Goal: Information Seeking & Learning: Learn about a topic

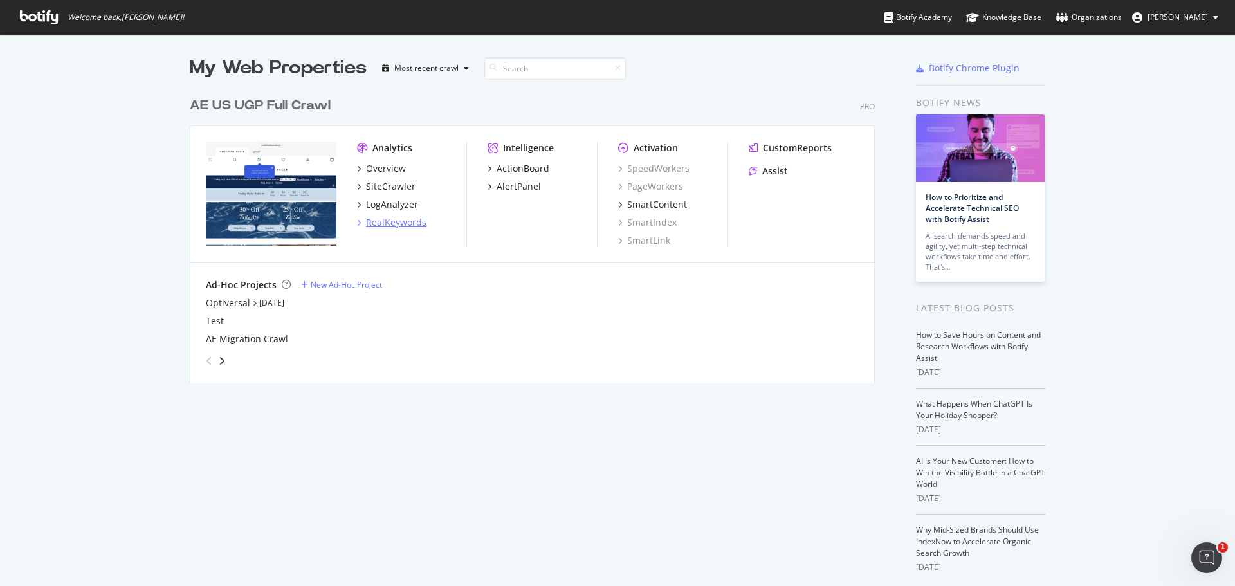
click at [376, 222] on div "RealKeywords" at bounding box center [396, 222] width 60 height 13
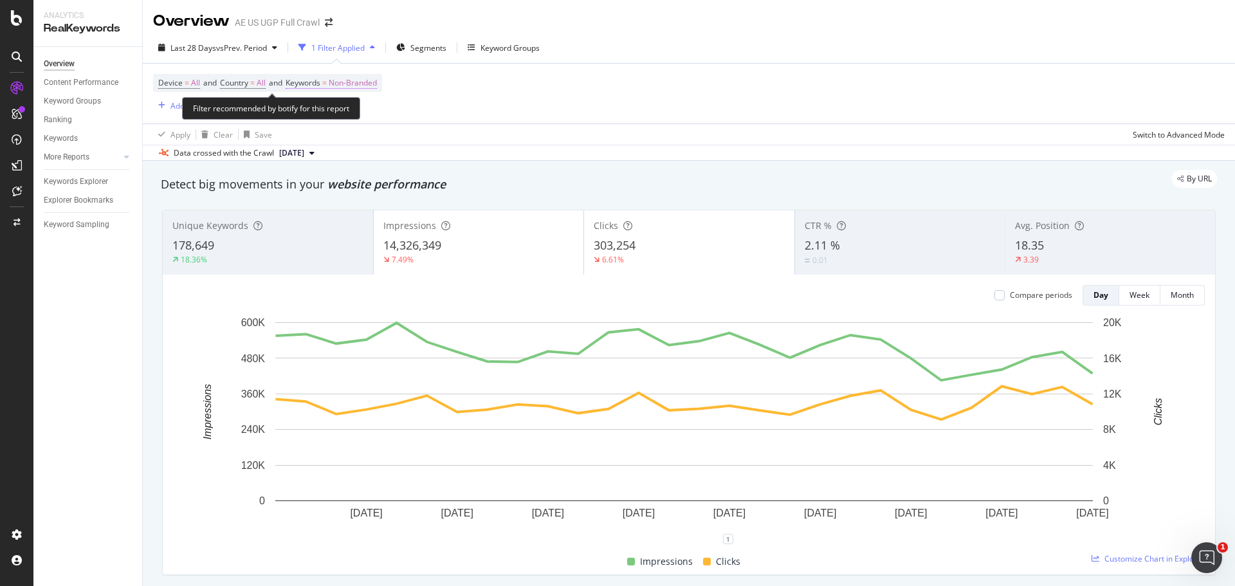
click at [377, 80] on span "Non-Branded" at bounding box center [353, 83] width 48 height 18
click at [356, 110] on span "Non-Branded" at bounding box center [330, 112] width 53 height 11
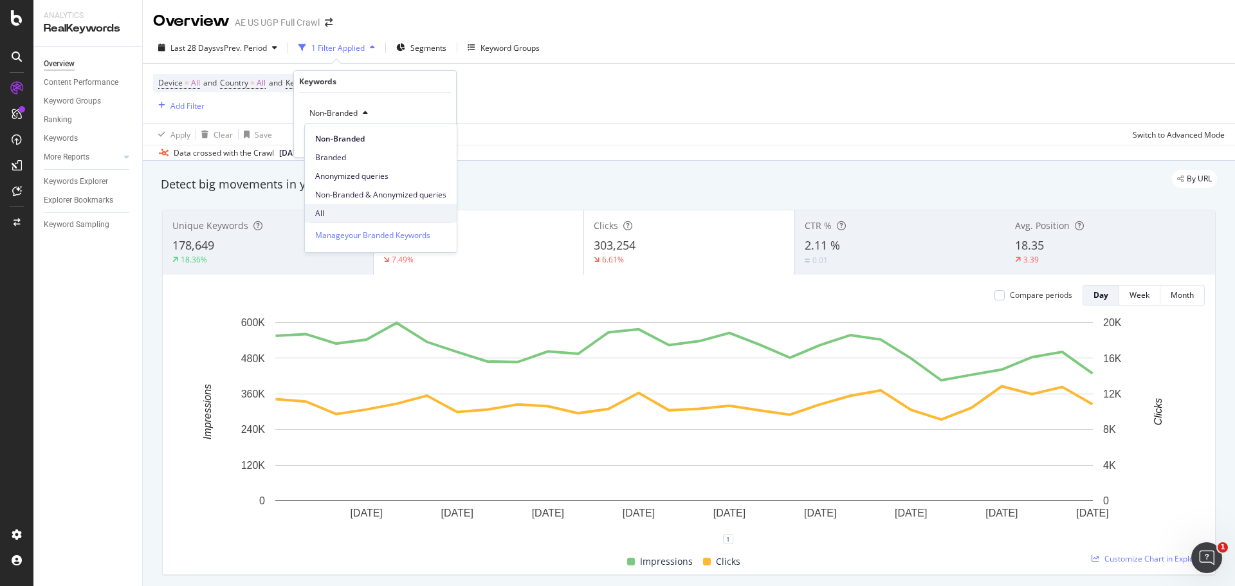
click at [331, 210] on span "All" at bounding box center [380, 214] width 131 height 12
click at [442, 140] on div "Apply" at bounding box center [436, 140] width 20 height 11
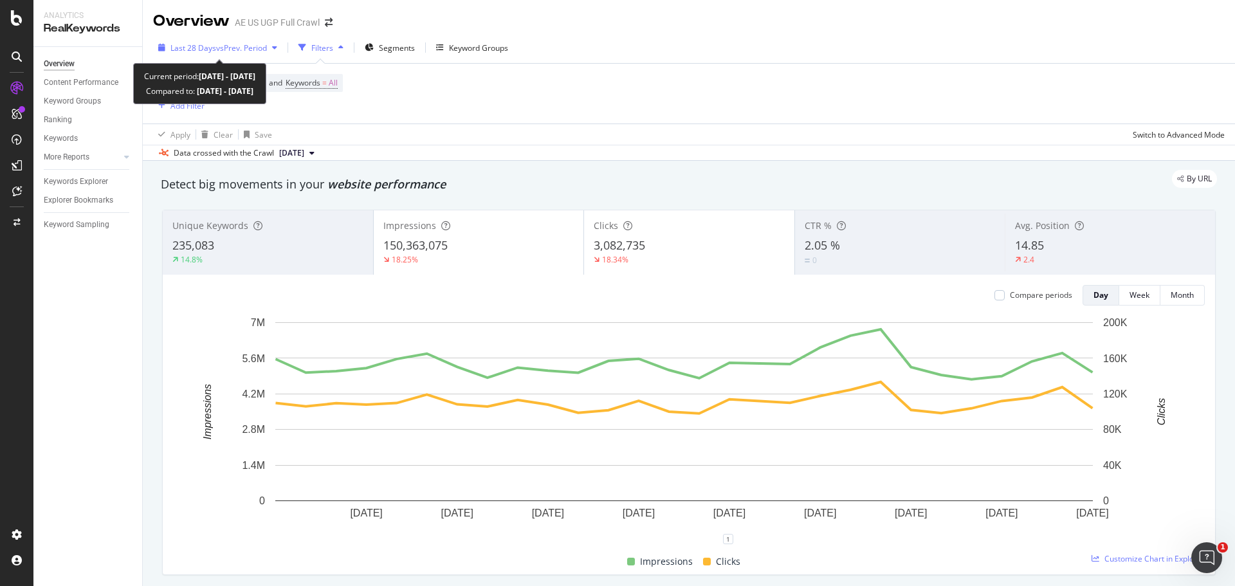
click at [259, 50] on span "vs Prev. Period" at bounding box center [241, 47] width 51 height 11
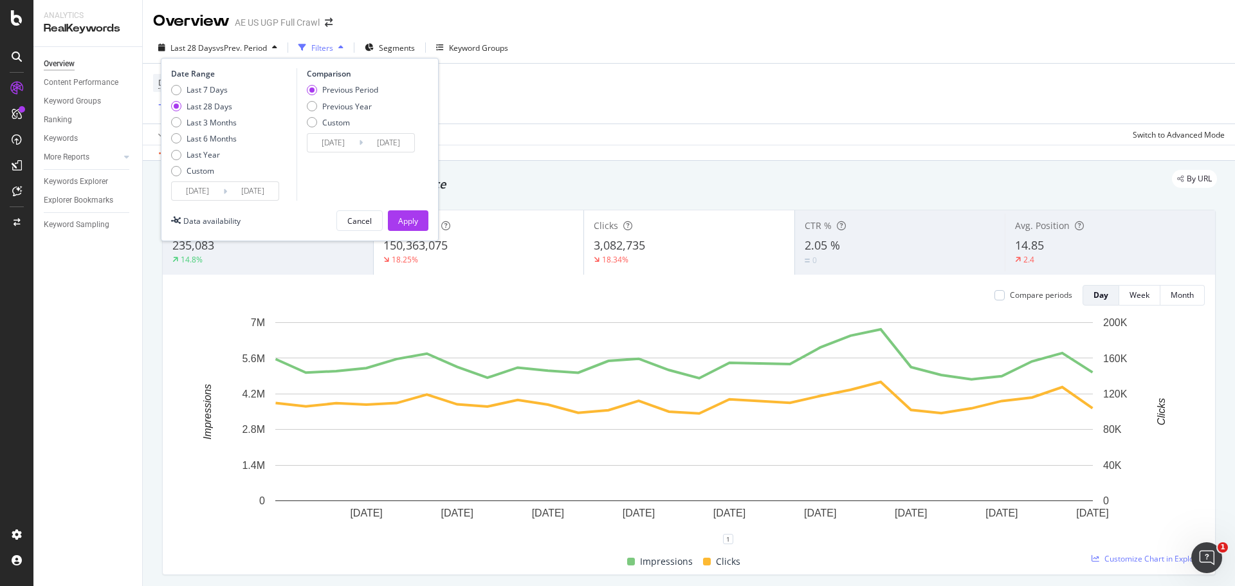
click at [205, 185] on input "[DATE]" at bounding box center [197, 191] width 51 height 18
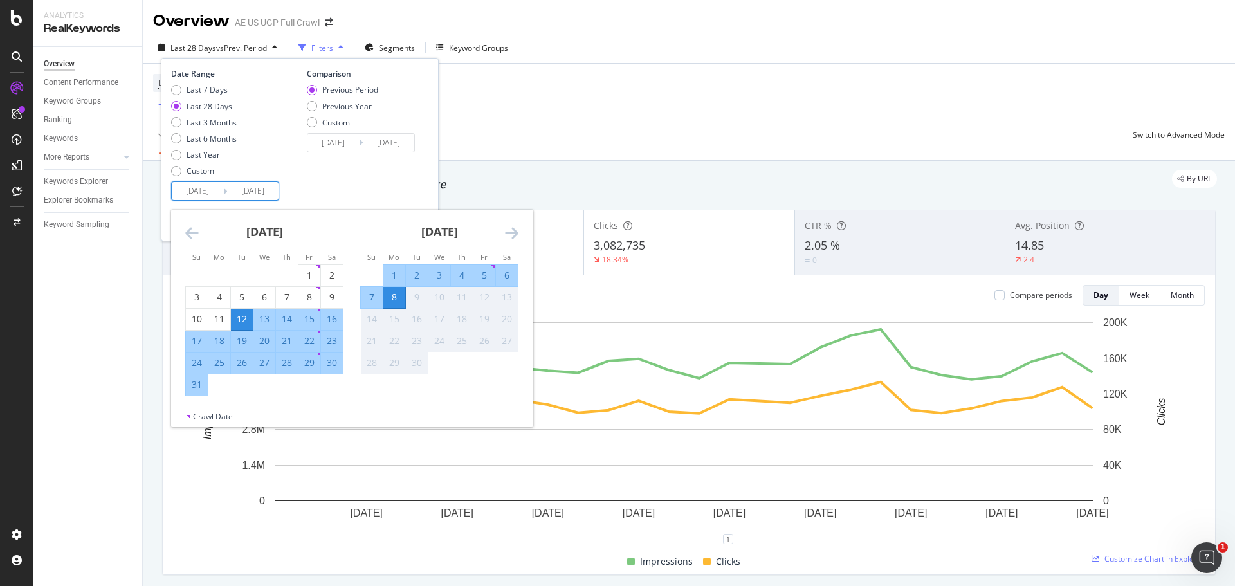
click at [190, 230] on icon "Move backward to switch to the previous month." at bounding box center [192, 232] width 14 height 15
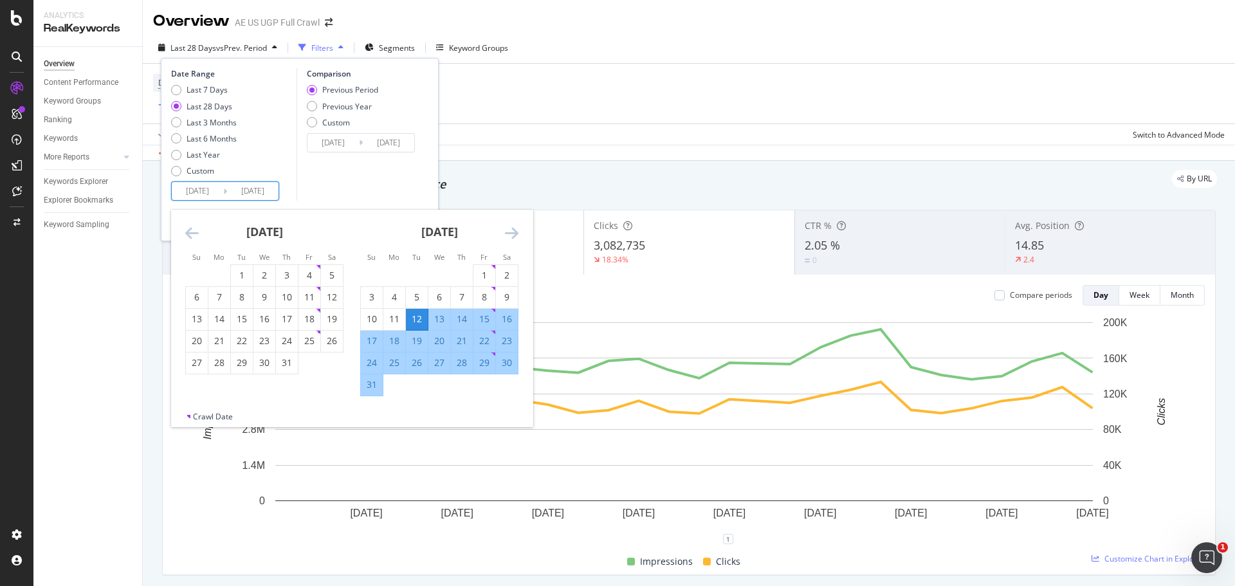
click at [190, 230] on icon "Move backward to switch to the previous month." at bounding box center [192, 232] width 14 height 15
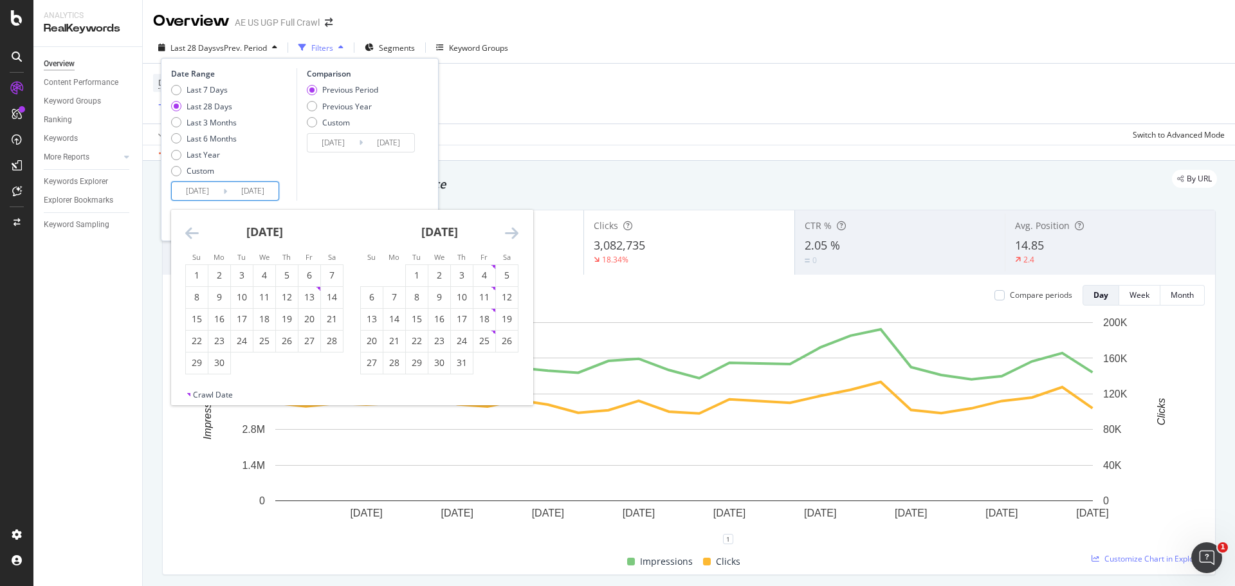
click at [190, 230] on icon "Move backward to switch to the previous month." at bounding box center [192, 232] width 14 height 15
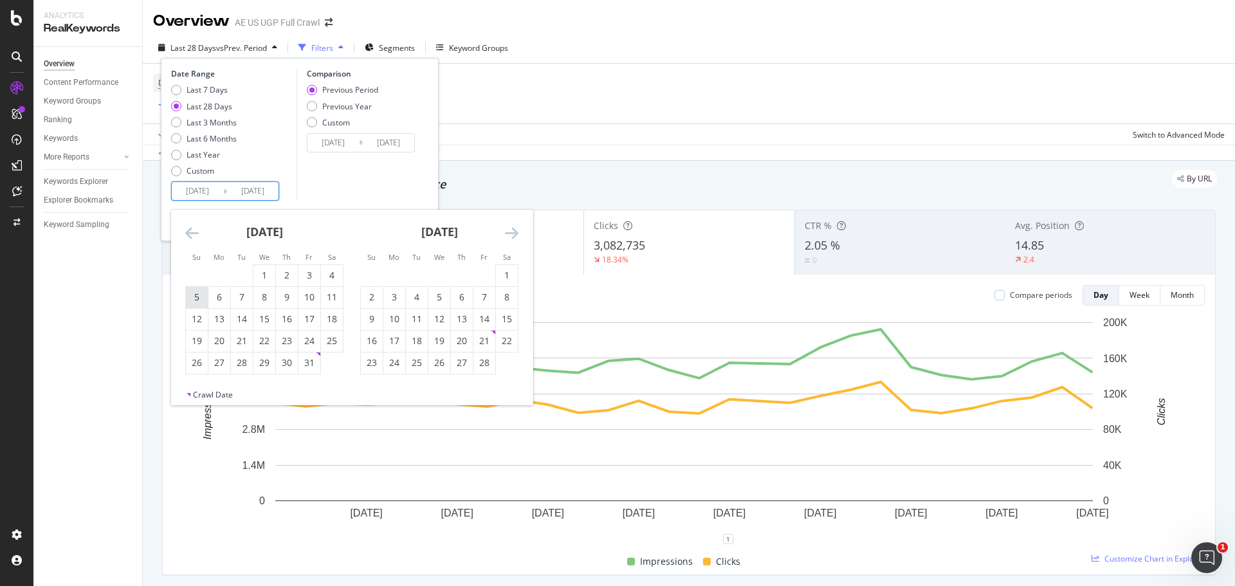
click at [197, 293] on div "5" at bounding box center [197, 297] width 22 height 13
type input "[DATE]"
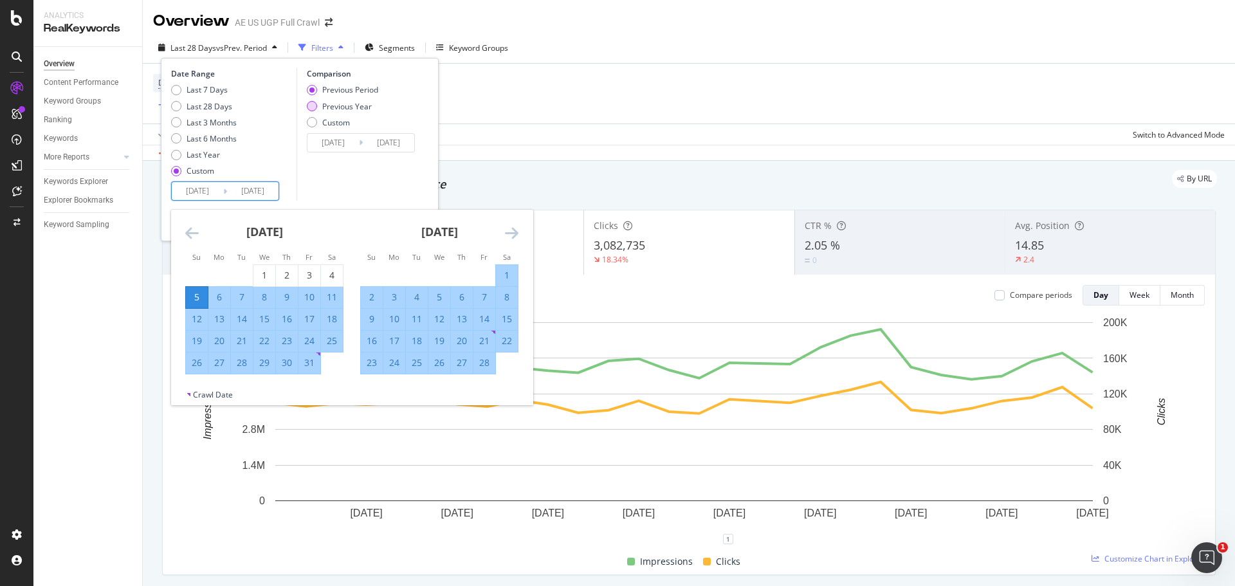
click at [334, 109] on div "Previous Year" at bounding box center [347, 106] width 50 height 11
type input "[DATE]"
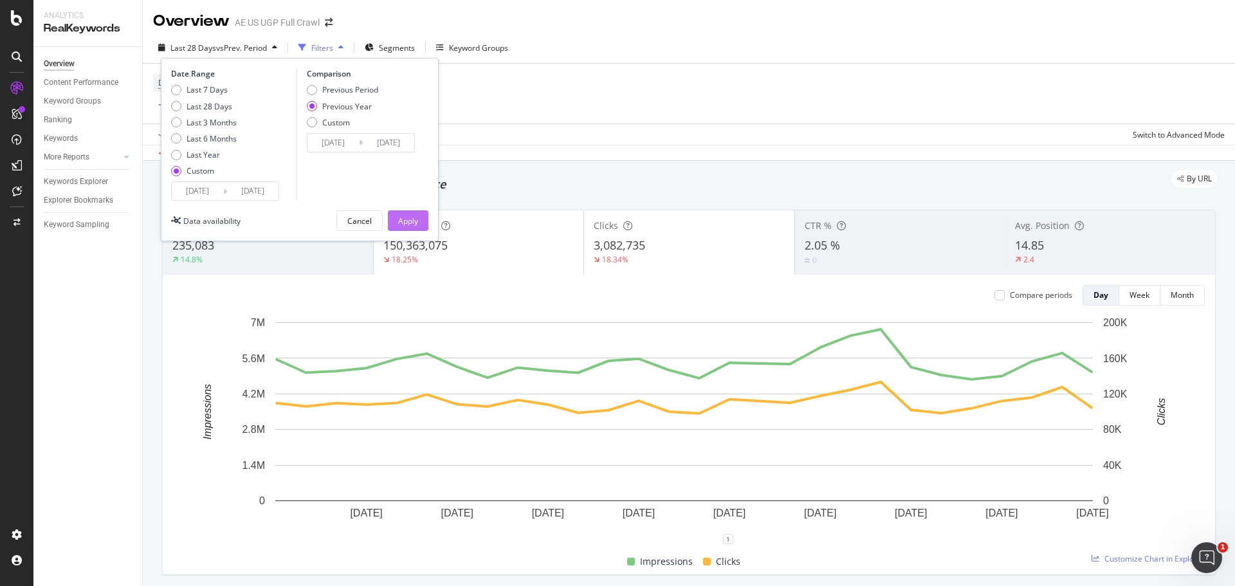
click at [414, 222] on div "Apply" at bounding box center [408, 221] width 20 height 11
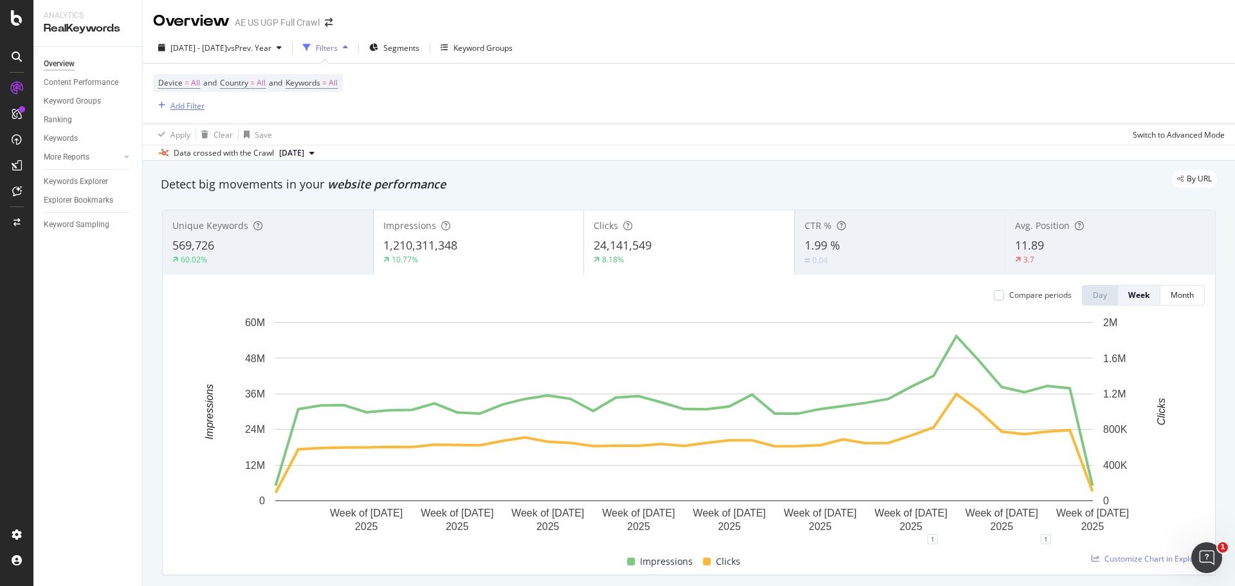
click at [190, 102] on div "Add Filter" at bounding box center [188, 105] width 34 height 11
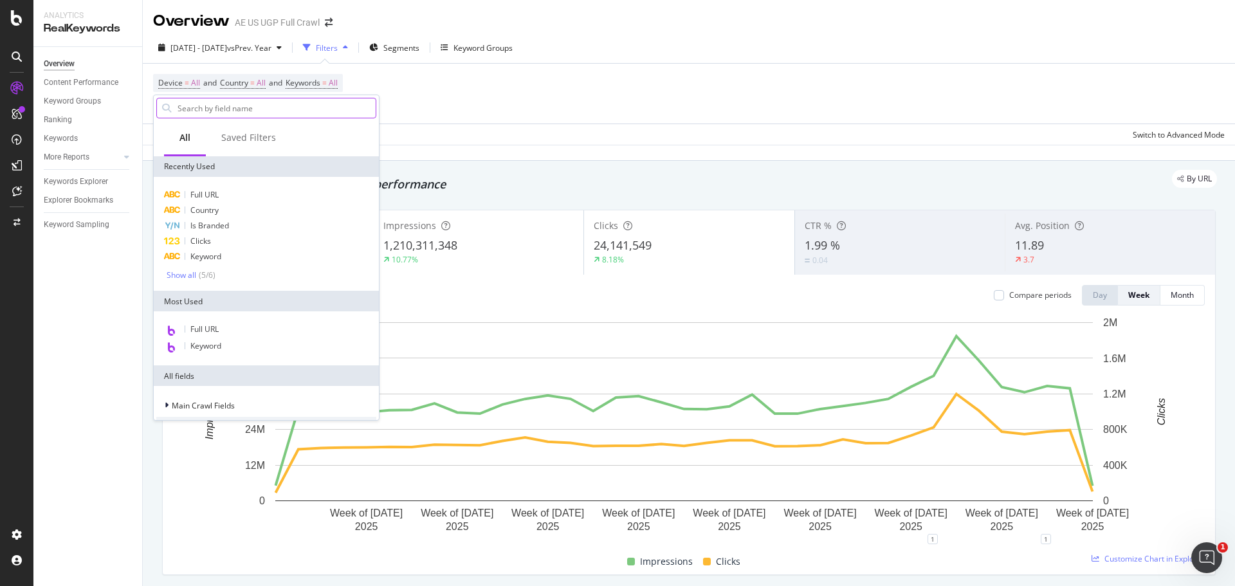
click at [223, 114] on input "text" at bounding box center [275, 107] width 199 height 19
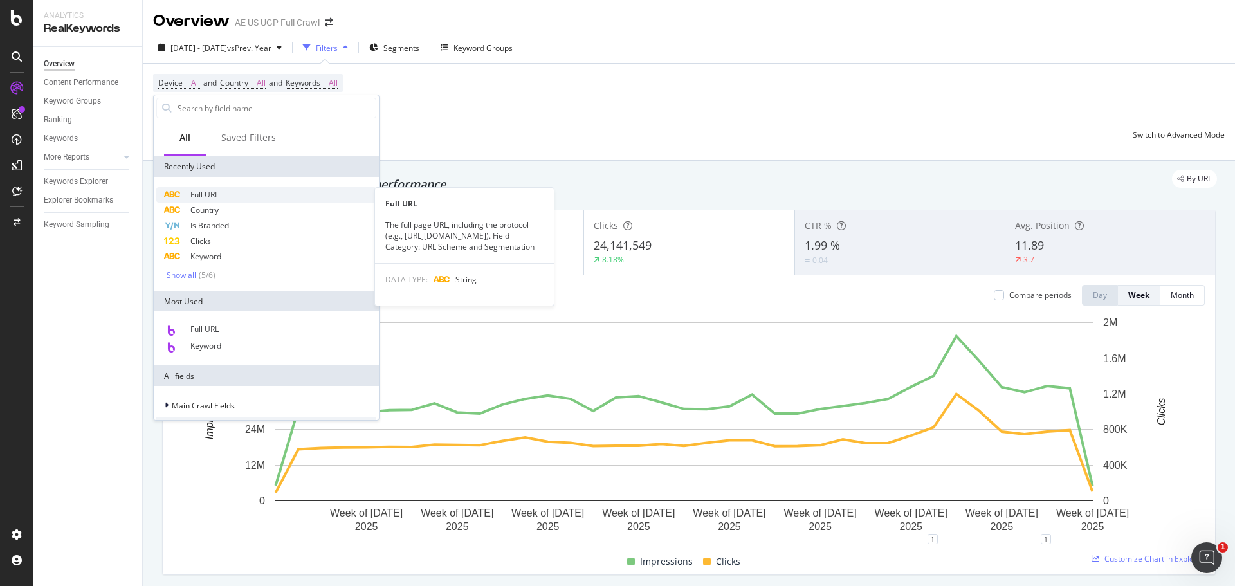
click at [217, 194] on span "Full URL" at bounding box center [204, 194] width 28 height 11
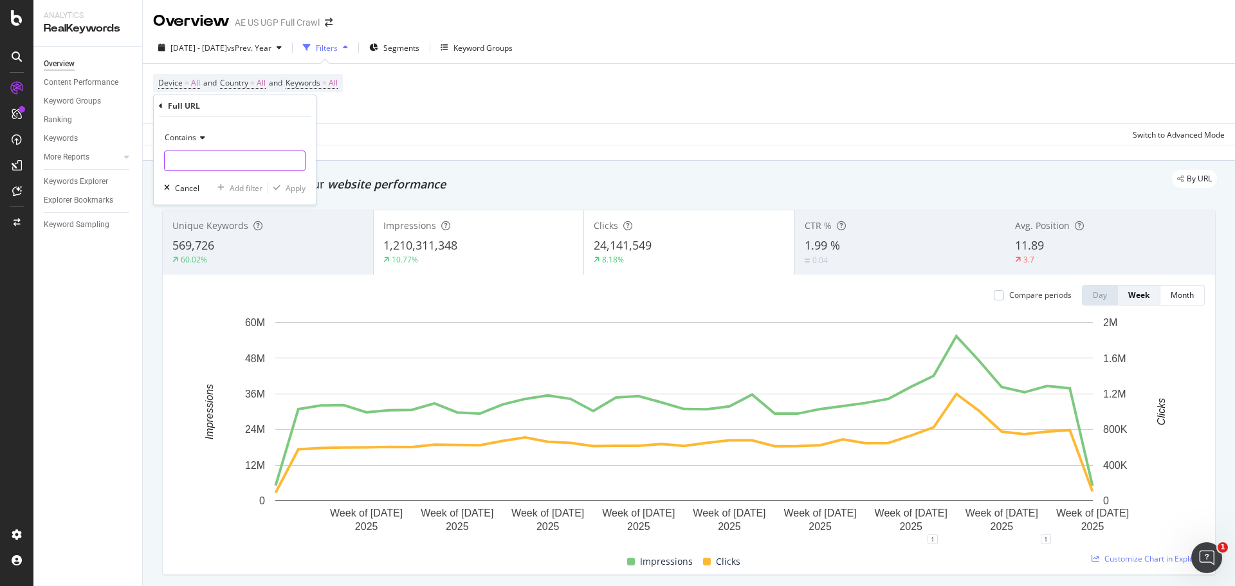
click at [207, 154] on input "text" at bounding box center [235, 161] width 140 height 21
type input "/x/"
click at [290, 189] on div "Apply" at bounding box center [296, 188] width 20 height 11
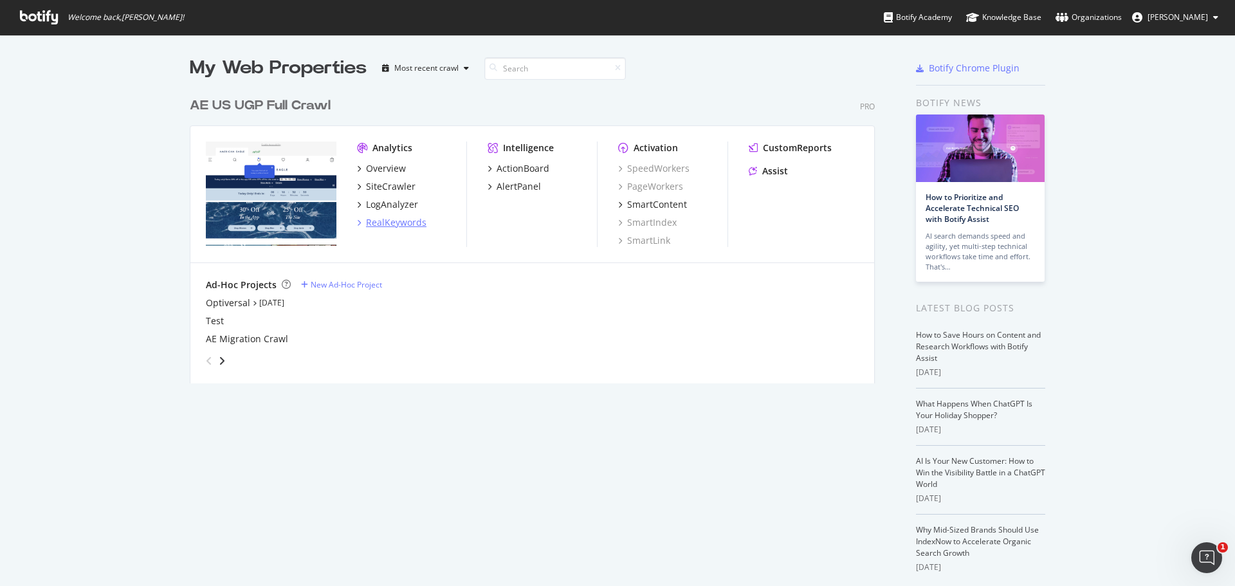
click at [391, 223] on div "RealKeywords" at bounding box center [396, 222] width 60 height 13
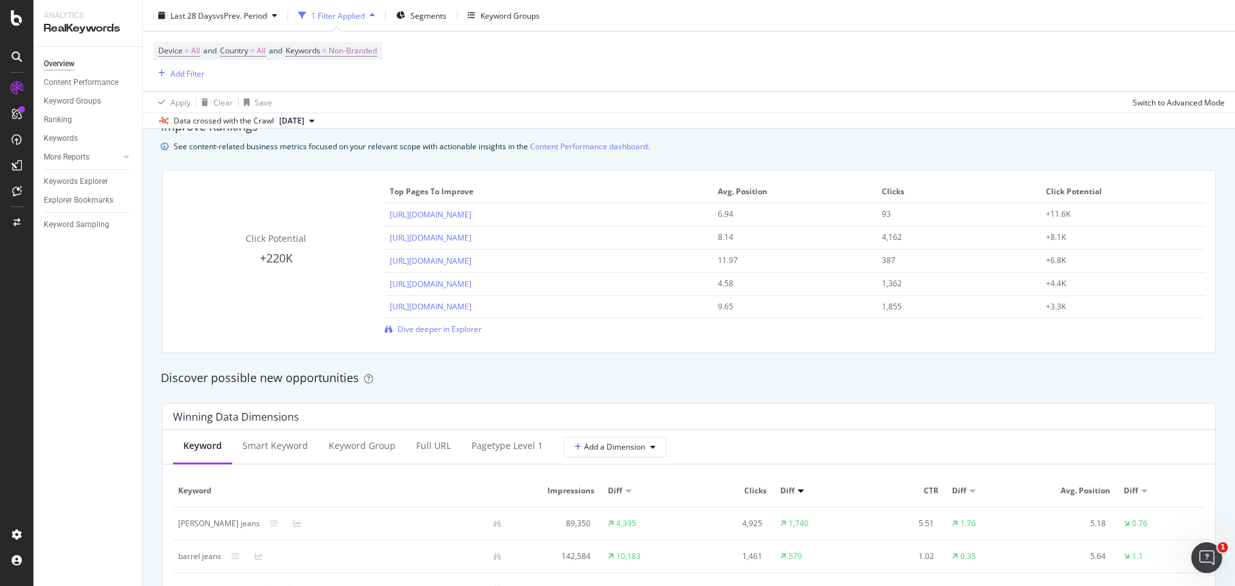
scroll to position [901, 0]
